Goal: Task Accomplishment & Management: Manage account settings

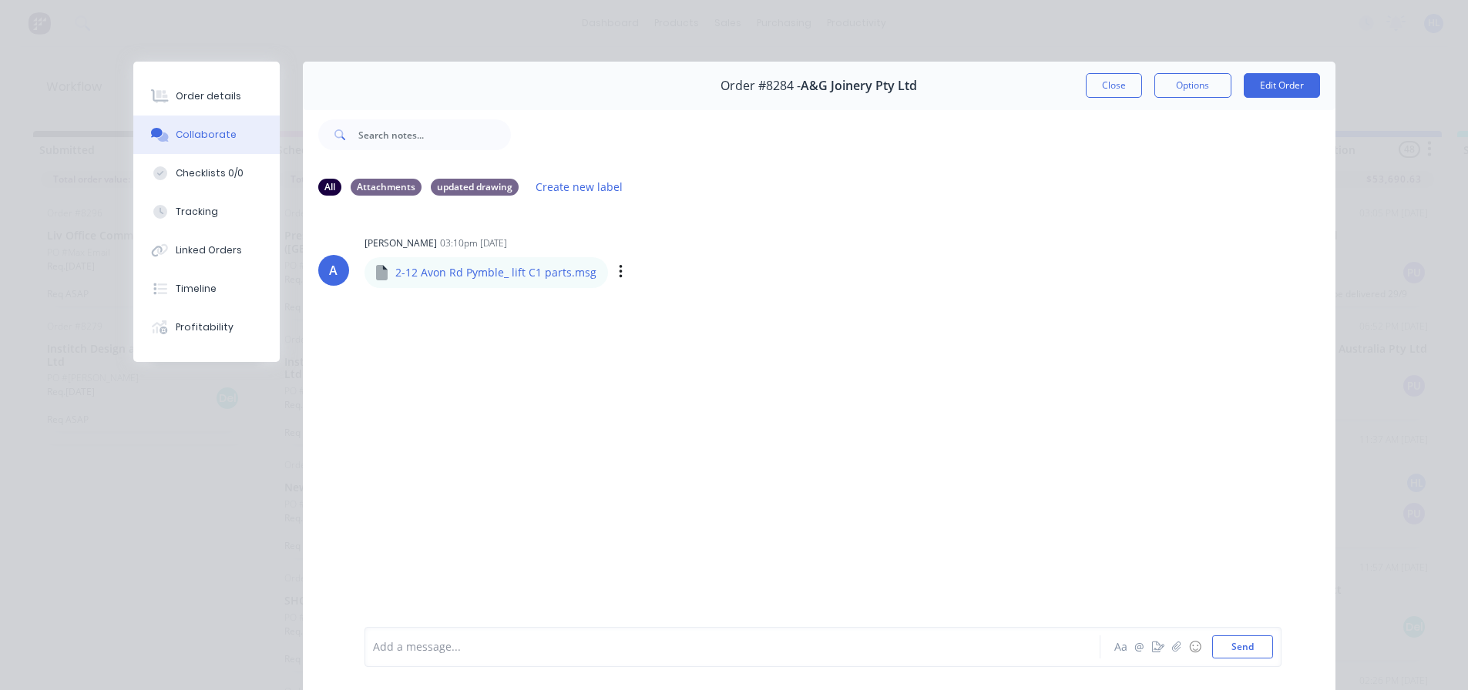
scroll to position [308, 0]
click at [1094, 87] on button "Close" at bounding box center [1114, 85] width 56 height 25
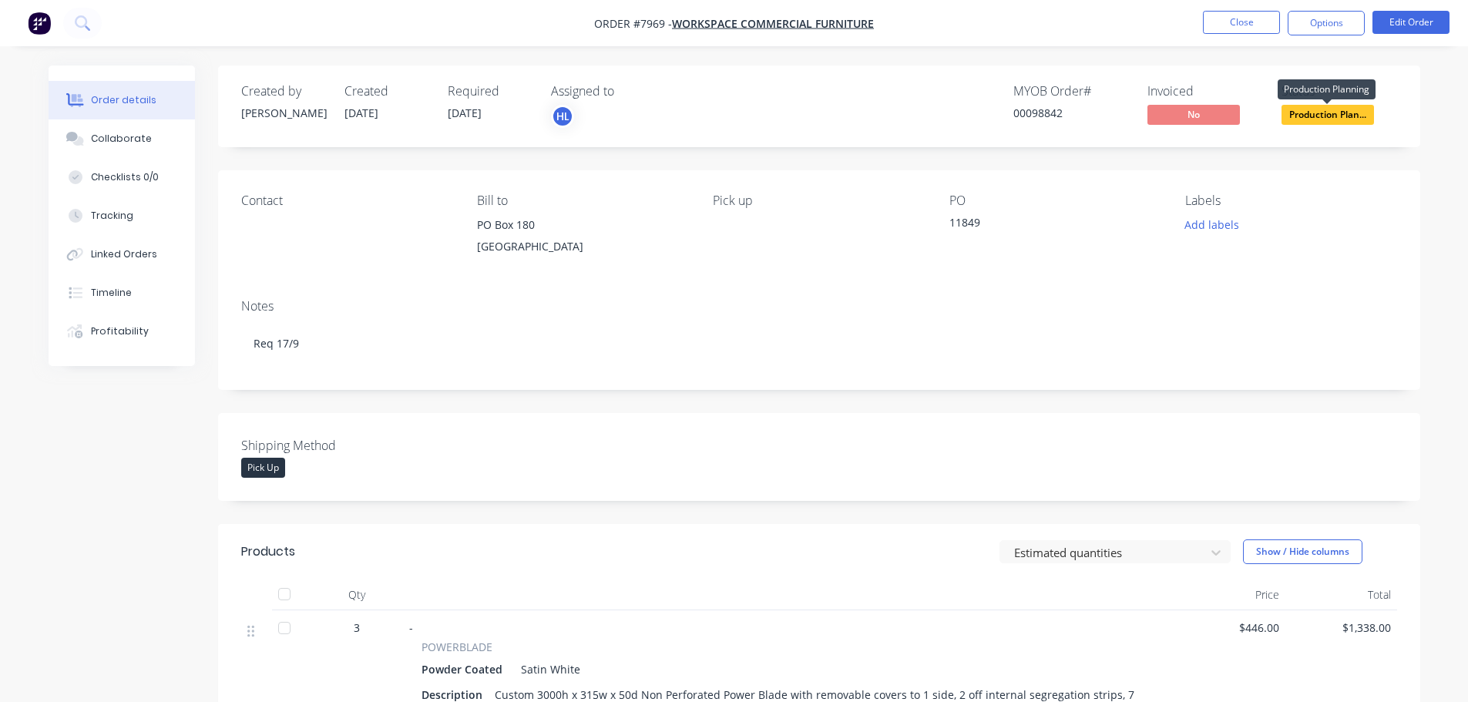
click at [1325, 118] on span "Production Plan..." at bounding box center [1328, 114] width 92 height 19
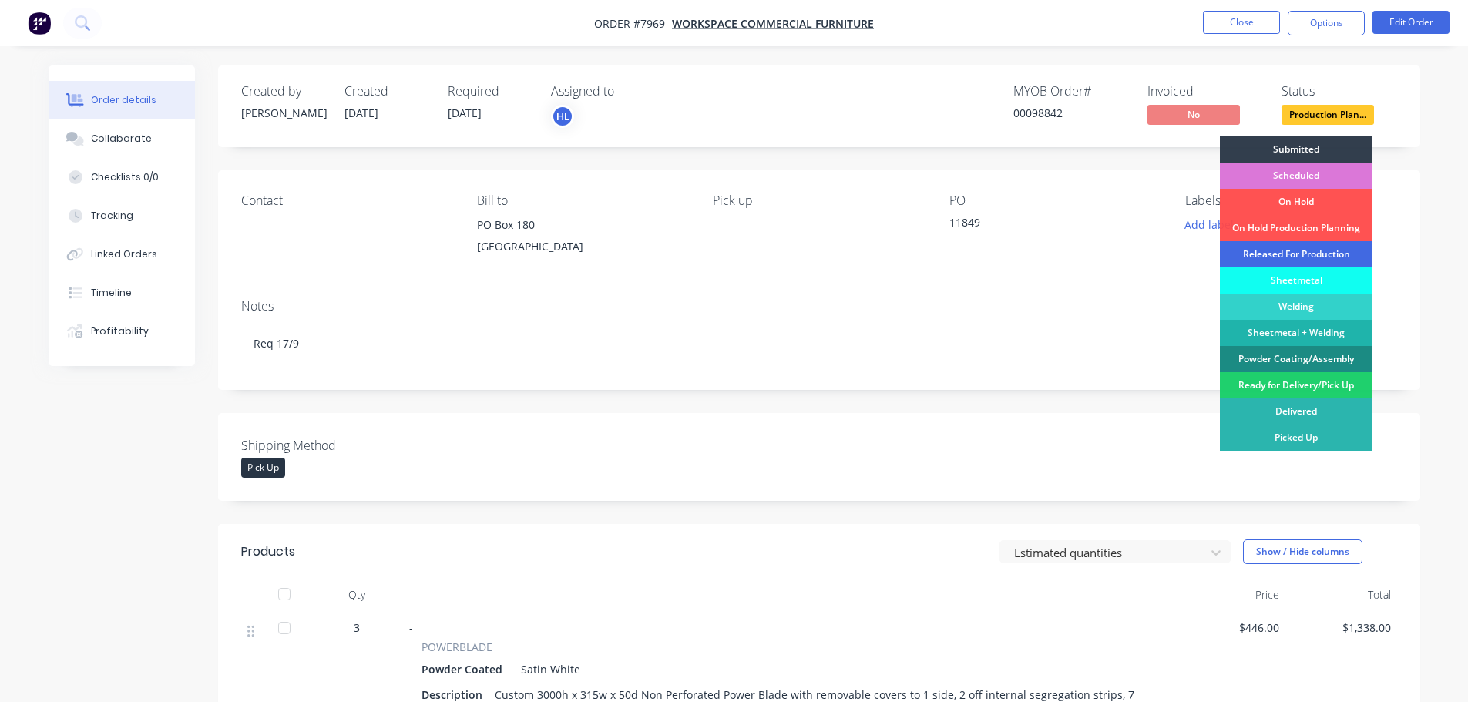
click at [1293, 257] on div "Released For Production" at bounding box center [1296, 254] width 153 height 26
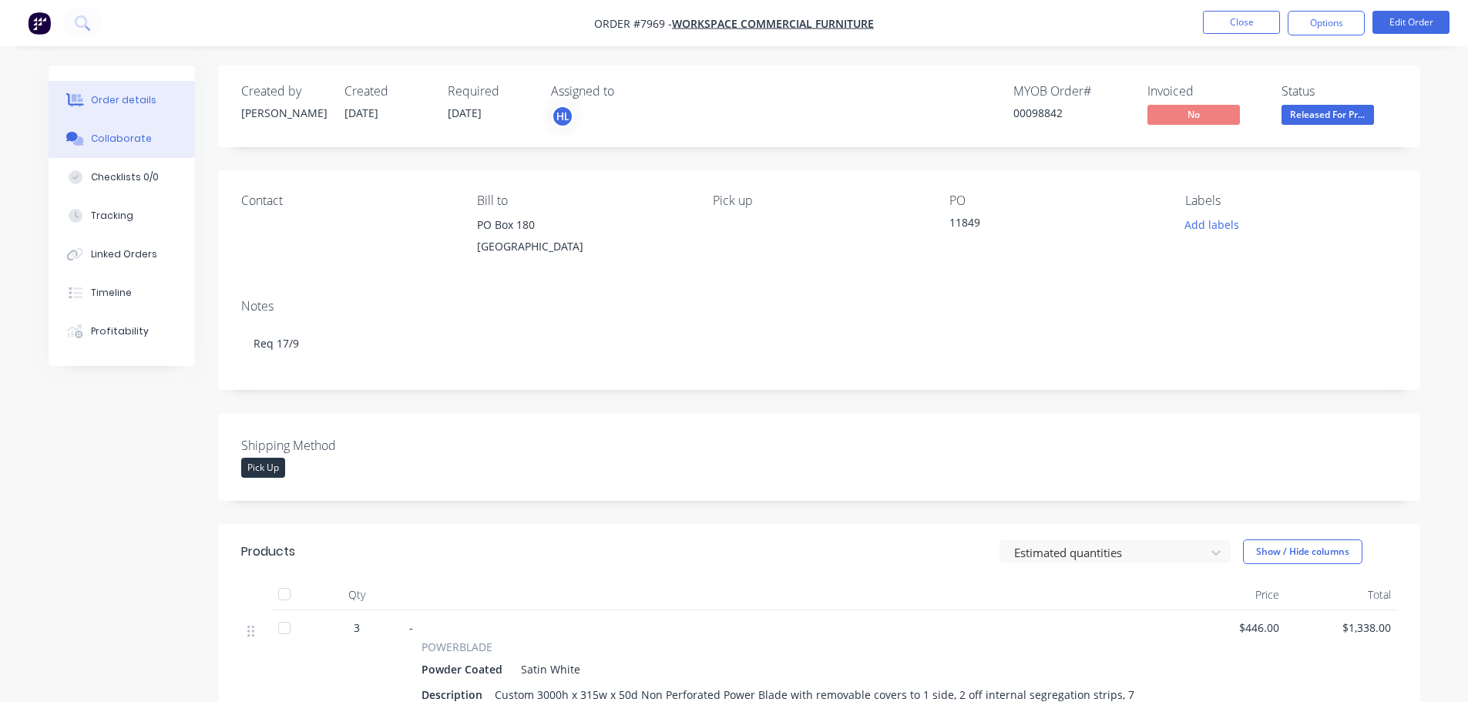
click at [136, 129] on button "Collaborate" at bounding box center [122, 138] width 146 height 39
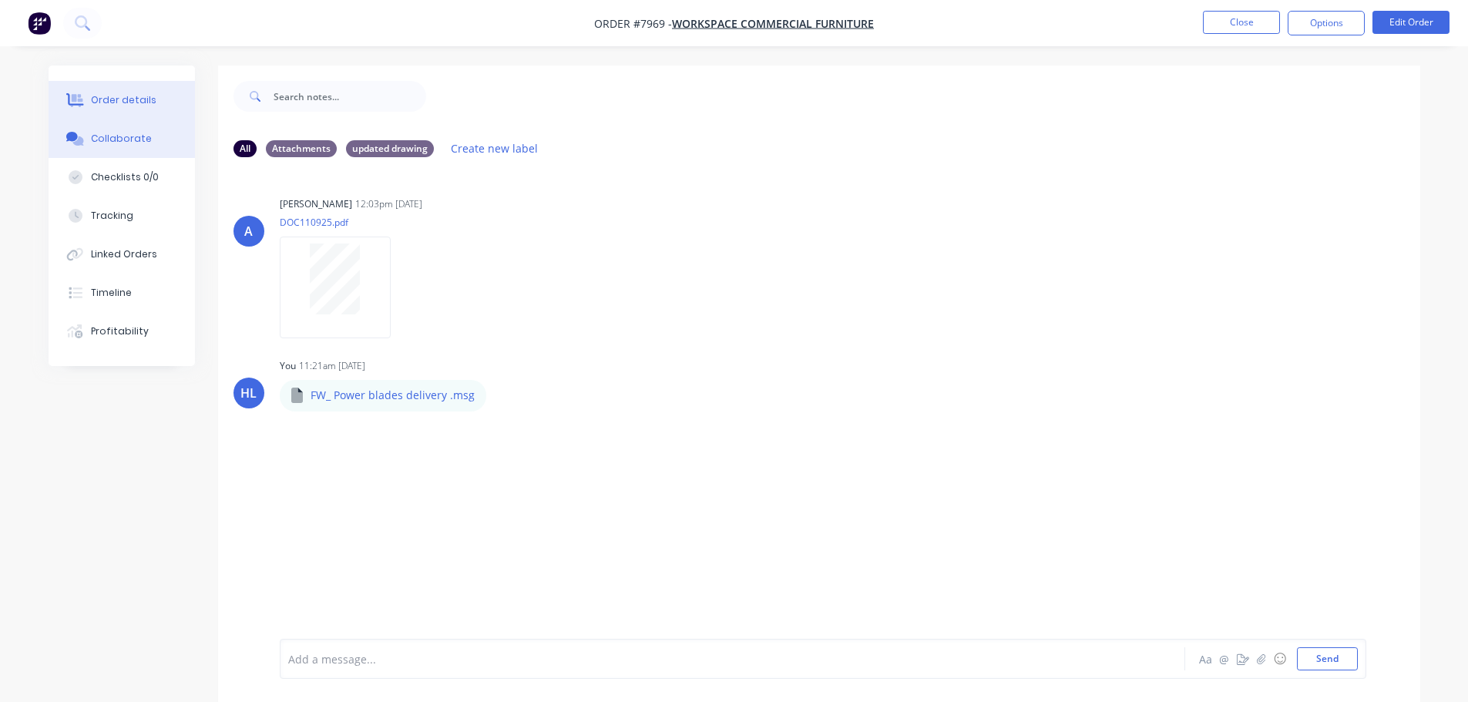
click at [137, 100] on div "Order details" at bounding box center [124, 100] width 66 height 14
